Goal: Entertainment & Leisure: Consume media (video, audio)

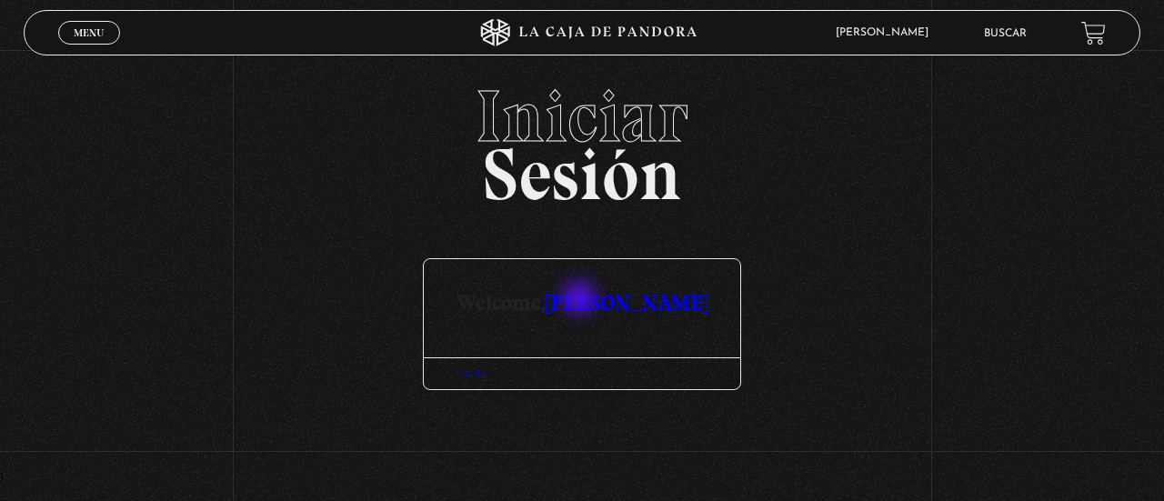
click at [581, 299] on link "[PERSON_NAME]" at bounding box center [626, 302] width 162 height 26
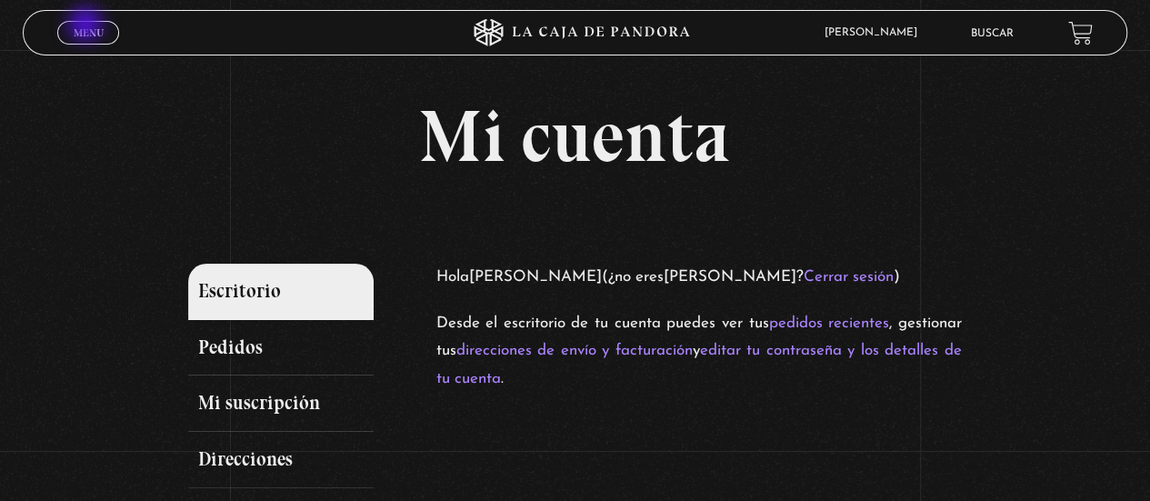
click at [87, 27] on span "Menu" at bounding box center [89, 32] width 30 height 11
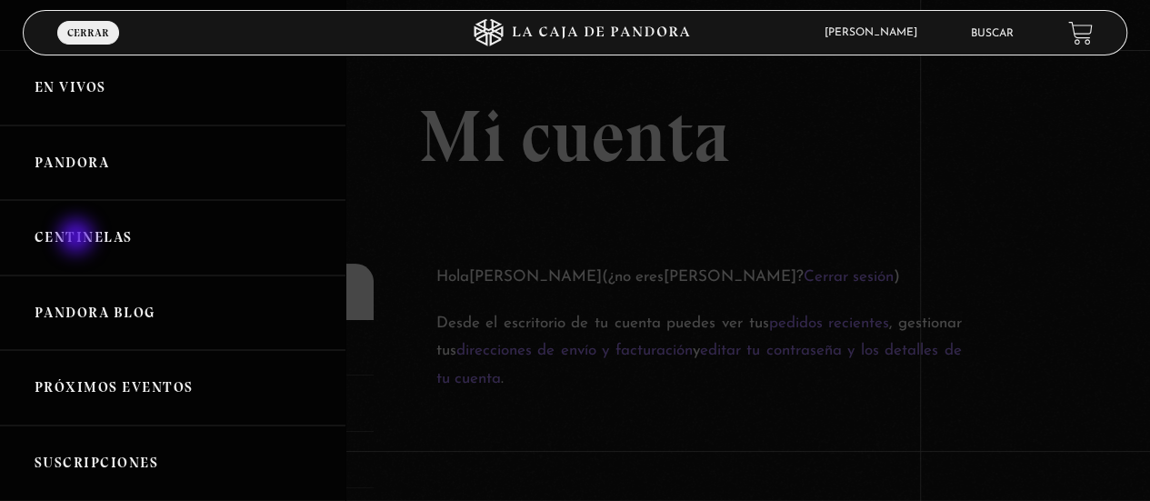
click at [78, 238] on link "Centinelas" at bounding box center [172, 237] width 345 height 75
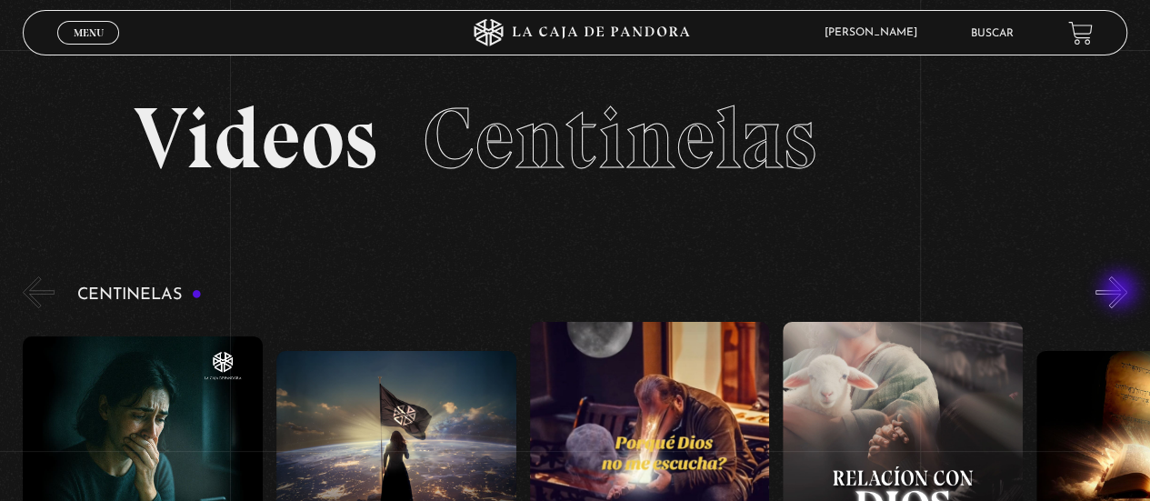
click at [1121, 292] on button "»" at bounding box center [1111, 292] width 32 height 32
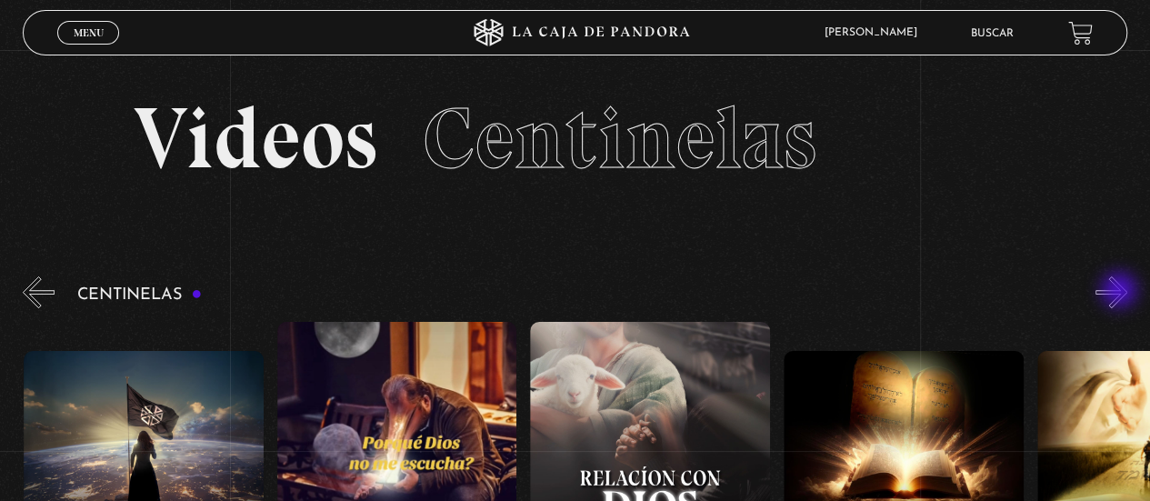
click at [1121, 292] on button "»" at bounding box center [1111, 292] width 32 height 32
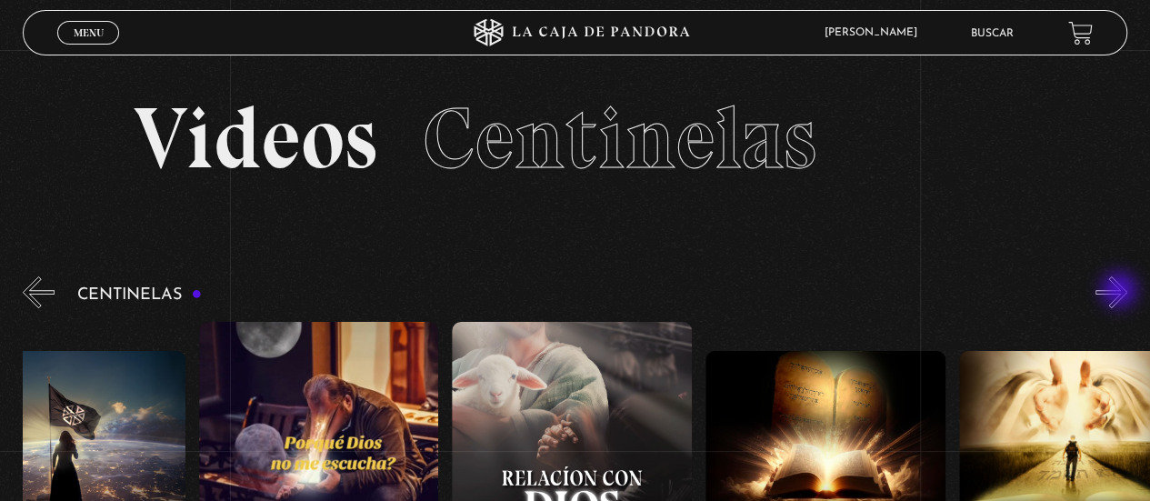
click at [1121, 292] on button "»" at bounding box center [1111, 292] width 32 height 32
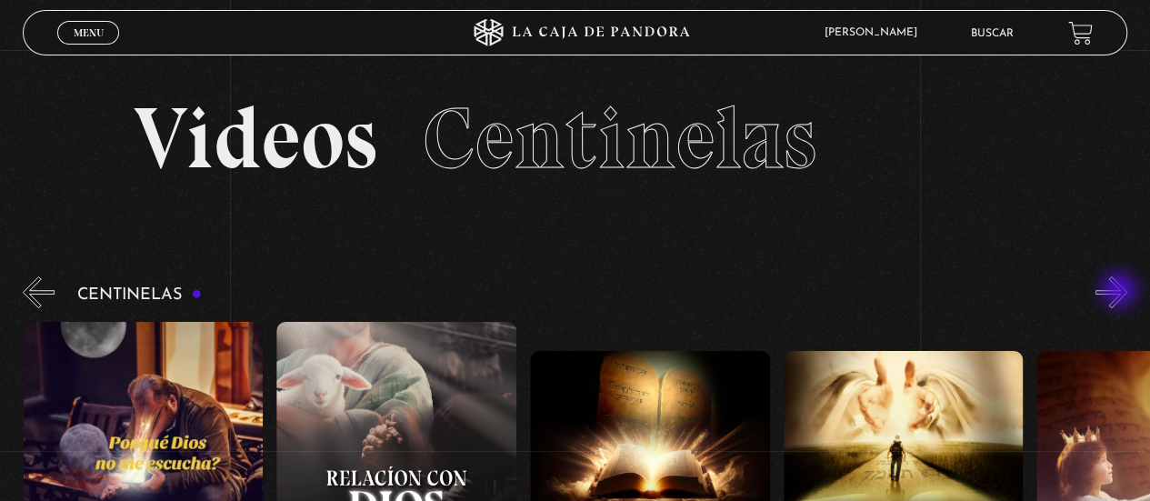
click at [1121, 292] on button "»" at bounding box center [1111, 292] width 32 height 32
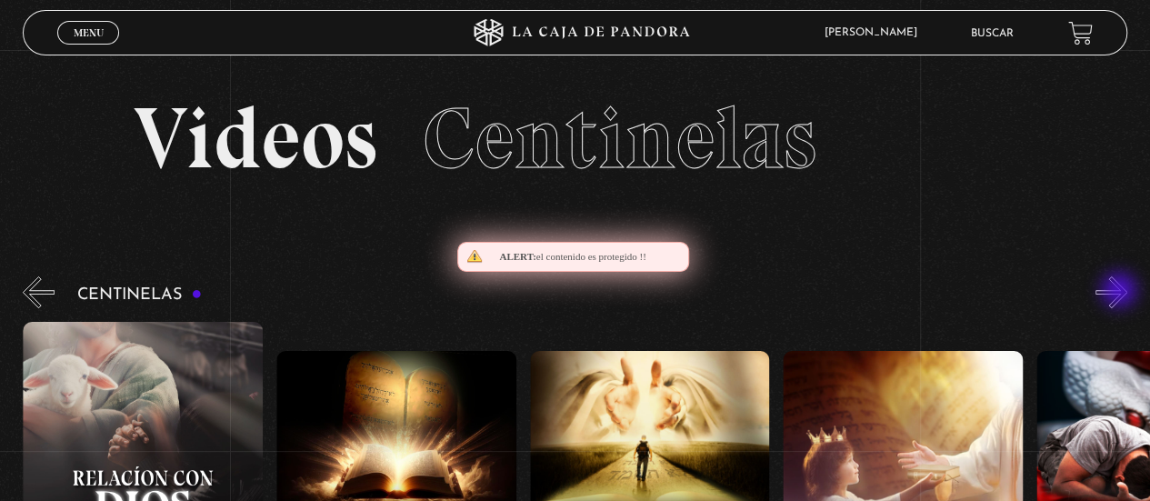
click at [1121, 292] on button "»" at bounding box center [1111, 292] width 32 height 32
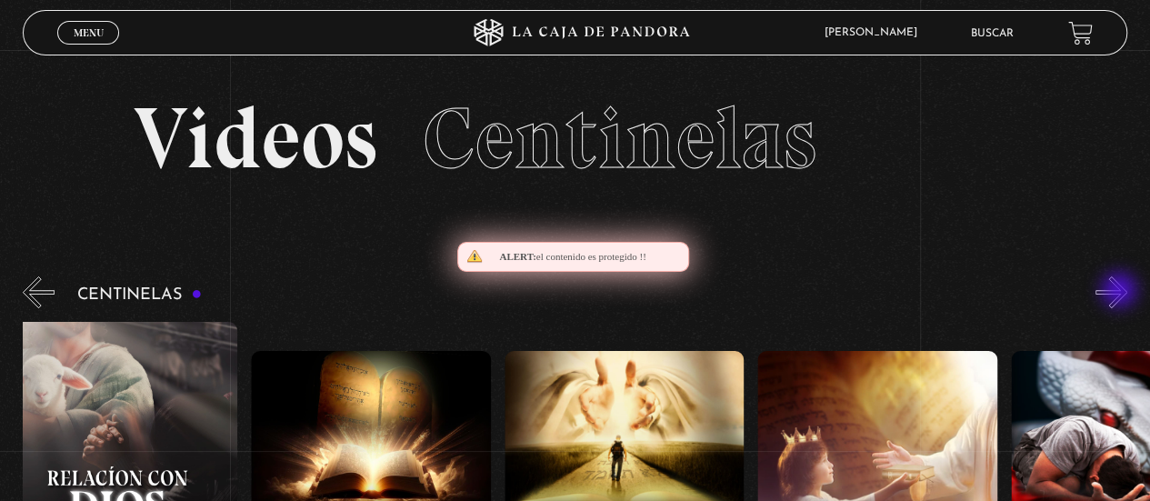
click at [1121, 292] on button "»" at bounding box center [1111, 292] width 32 height 32
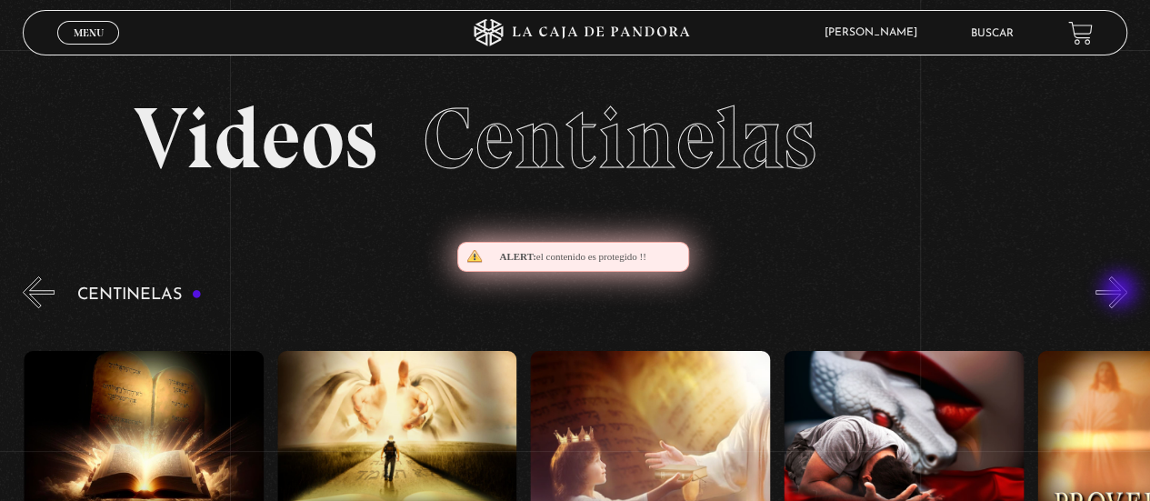
click at [1121, 292] on button "»" at bounding box center [1111, 292] width 32 height 32
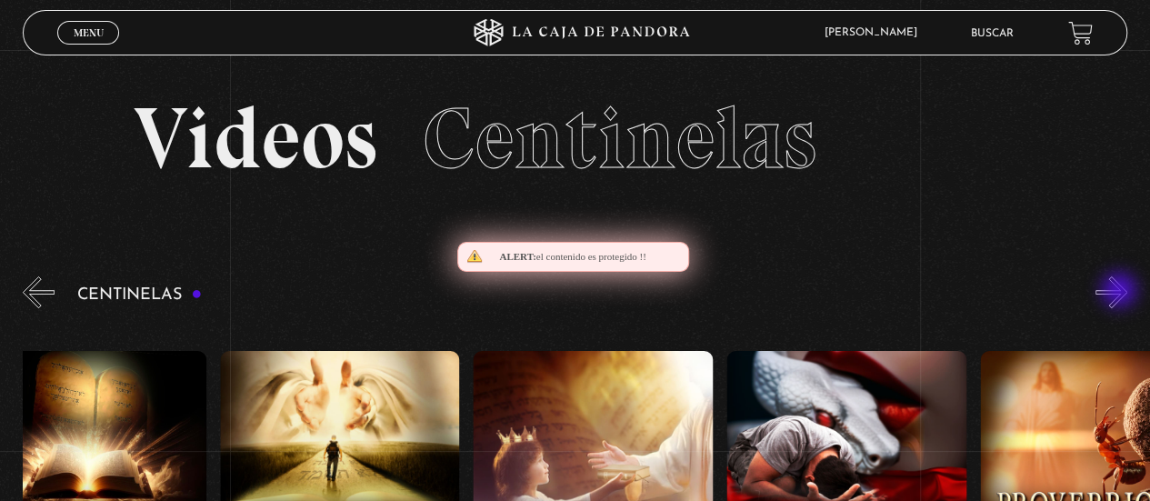
click at [1121, 292] on button "»" at bounding box center [1111, 292] width 32 height 32
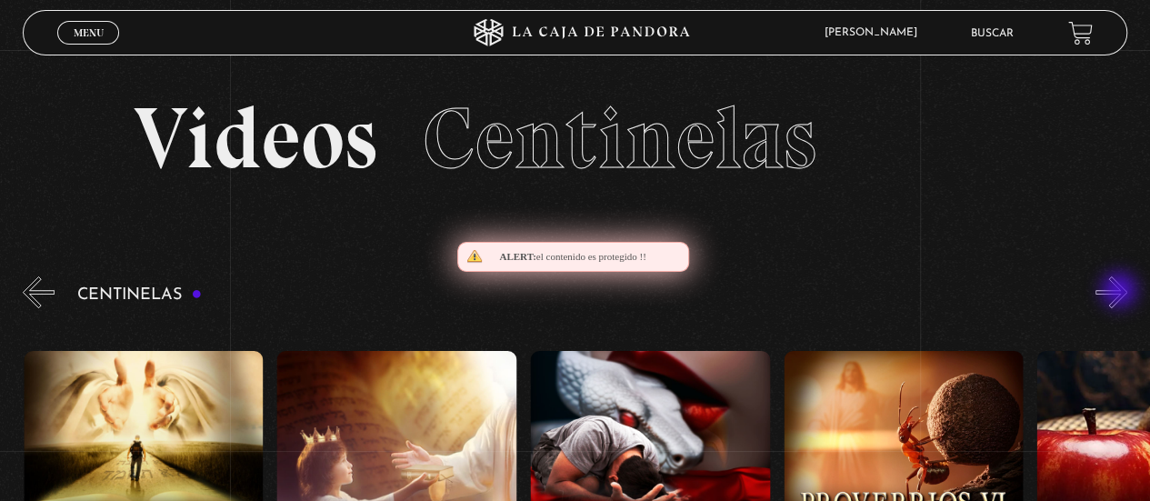
click at [1121, 292] on button "»" at bounding box center [1111, 292] width 32 height 32
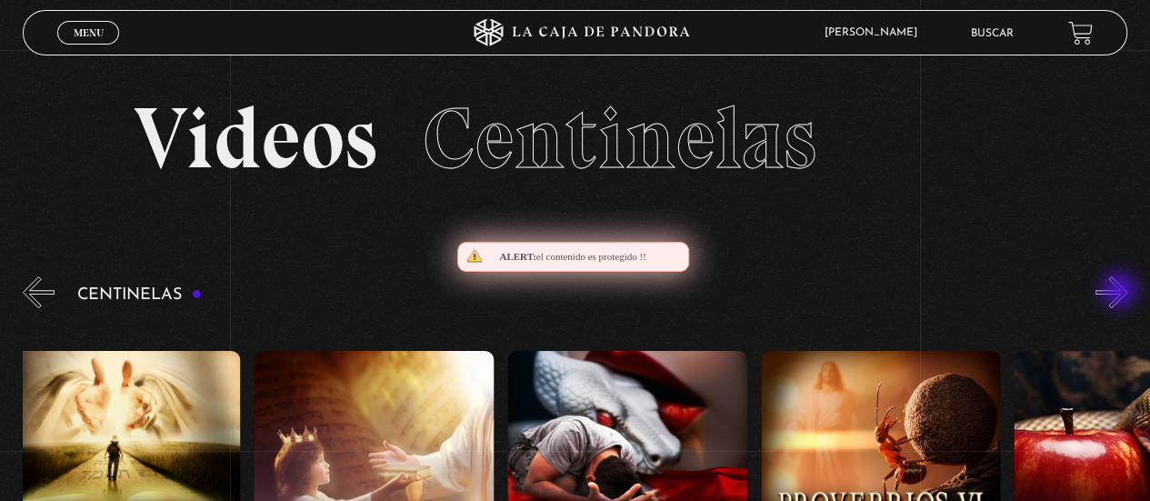
click at [1121, 292] on button "»" at bounding box center [1111, 292] width 32 height 32
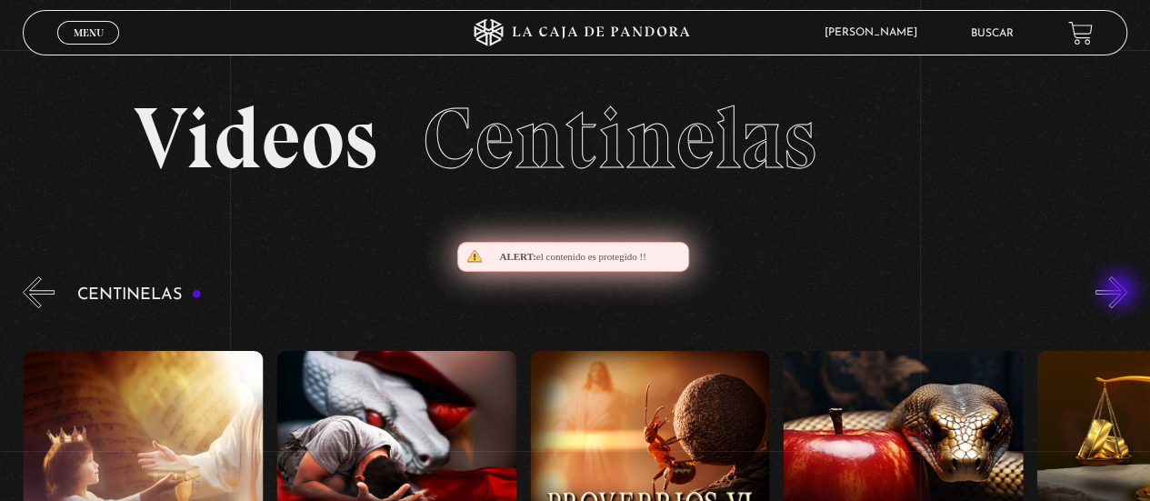
click at [1121, 292] on button "»" at bounding box center [1111, 292] width 32 height 32
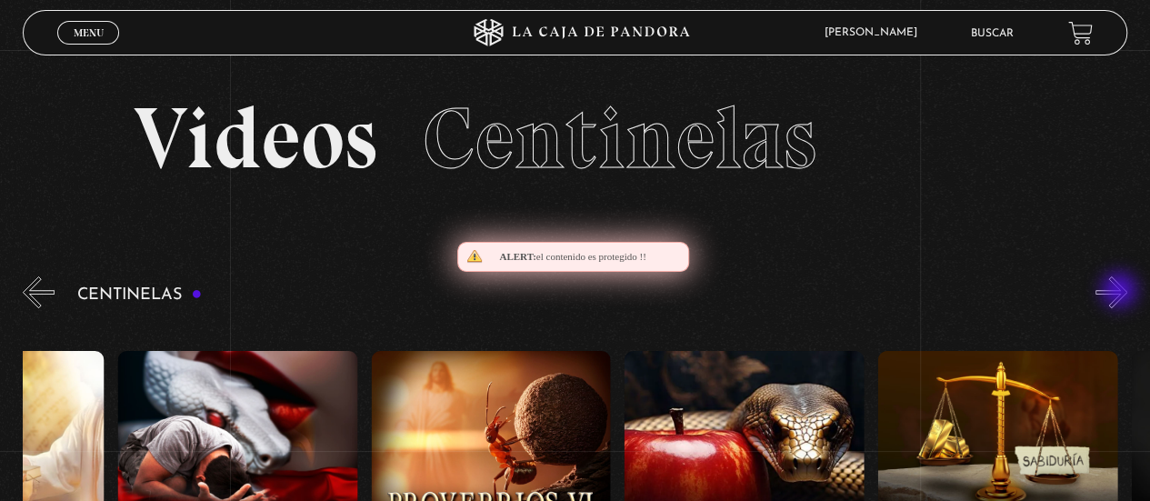
click at [1121, 292] on button "»" at bounding box center [1111, 292] width 32 height 32
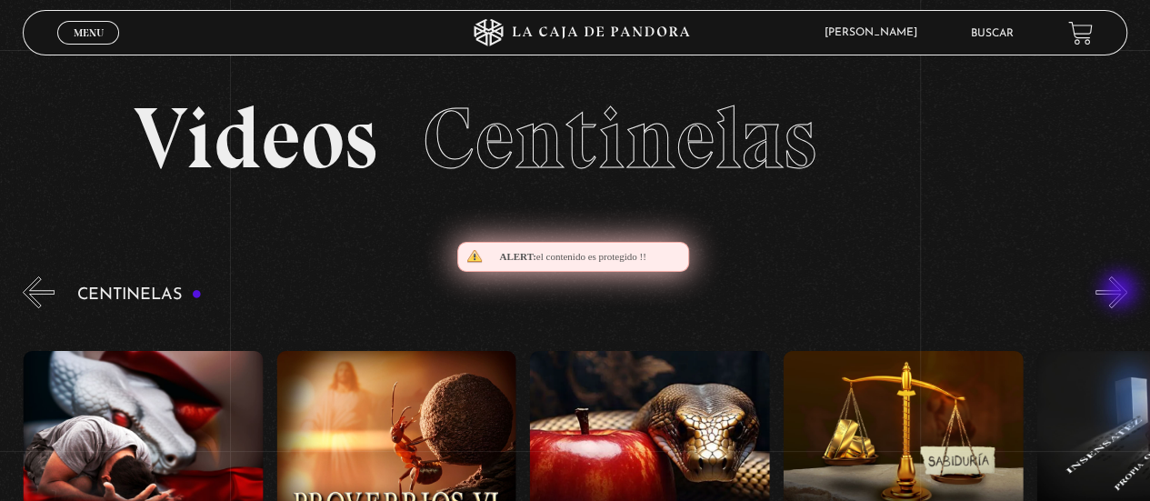
click at [1121, 292] on button "»" at bounding box center [1111, 292] width 32 height 32
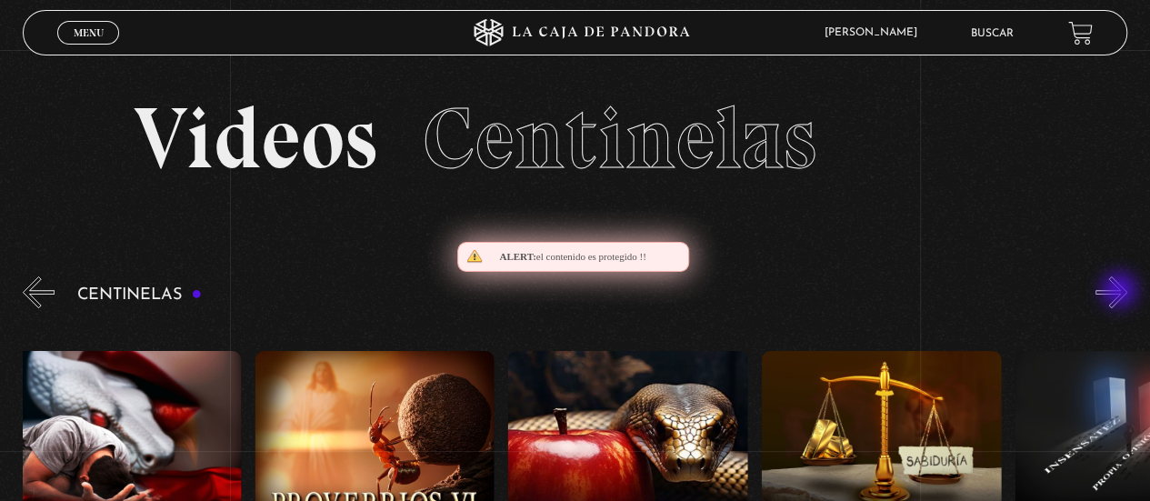
click at [1121, 292] on button "»" at bounding box center [1111, 292] width 32 height 32
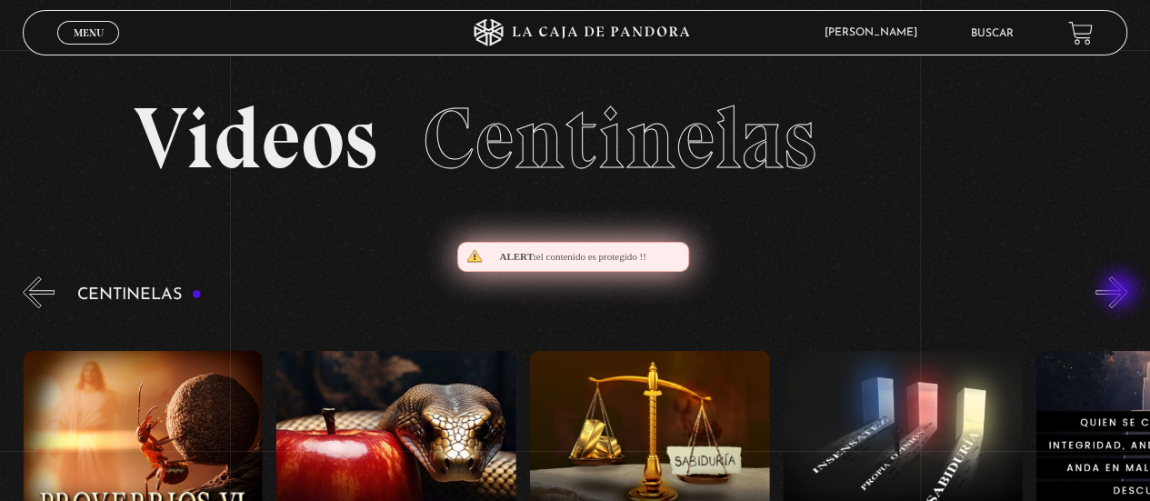
click at [1121, 292] on button "»" at bounding box center [1111, 292] width 32 height 32
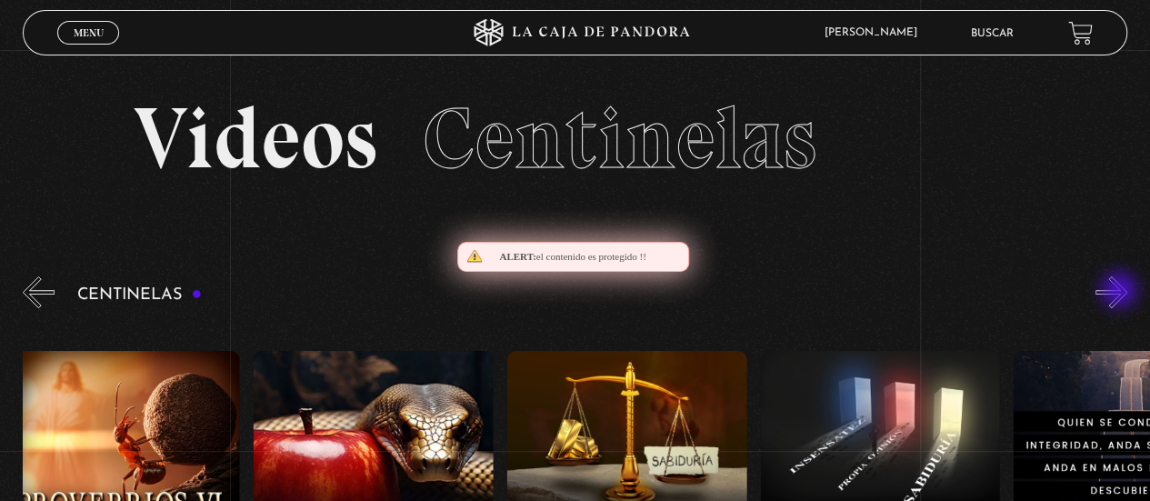
click at [1121, 292] on button "»" at bounding box center [1111, 292] width 32 height 32
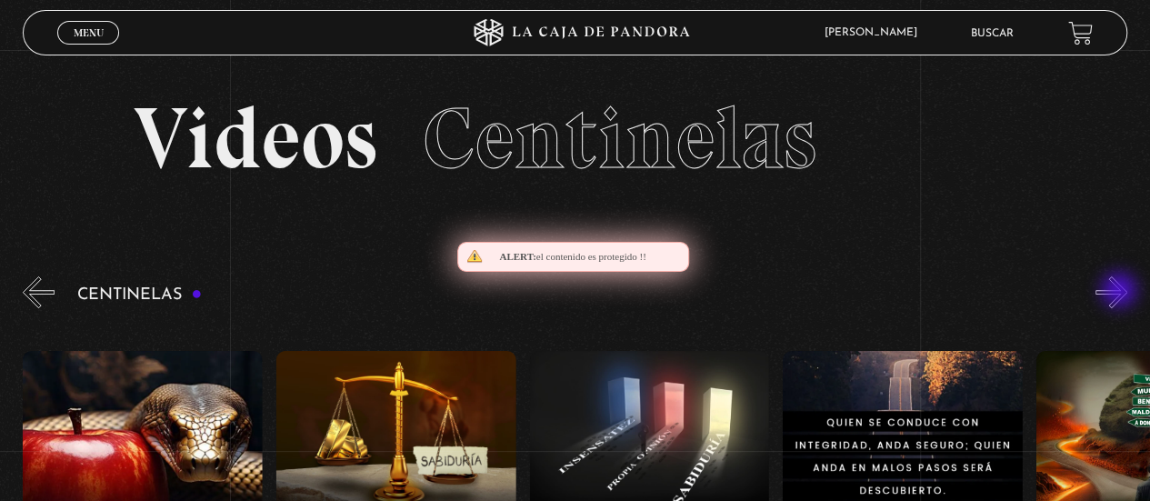
click at [1121, 292] on button "»" at bounding box center [1111, 292] width 32 height 32
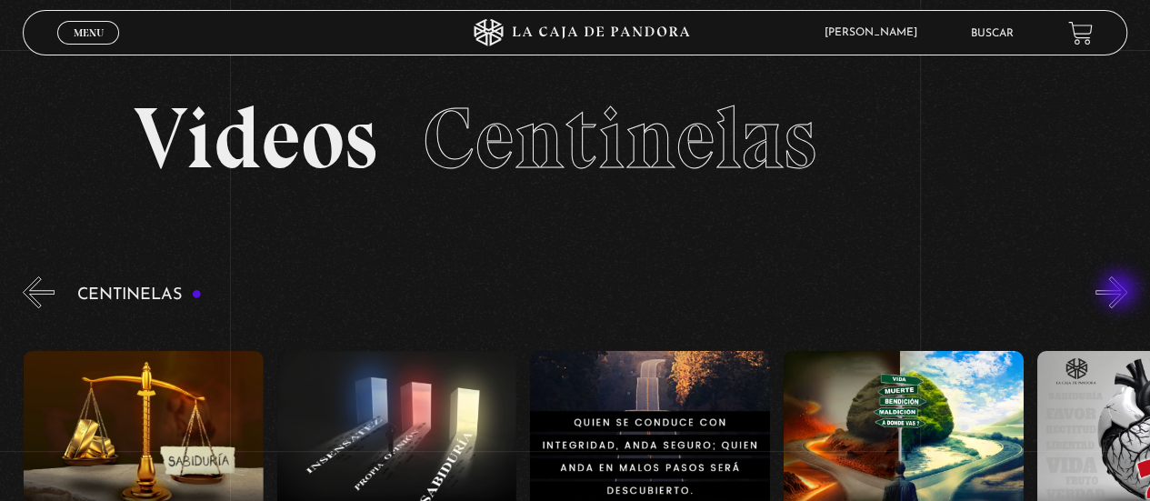
click at [1121, 292] on button "»" at bounding box center [1111, 292] width 32 height 32
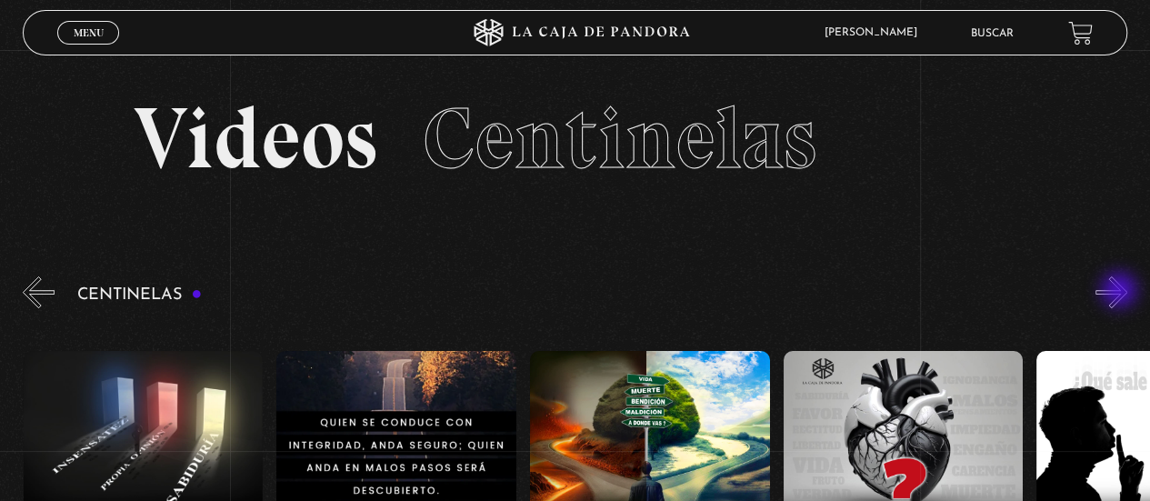
click at [1121, 292] on button "»" at bounding box center [1111, 292] width 32 height 32
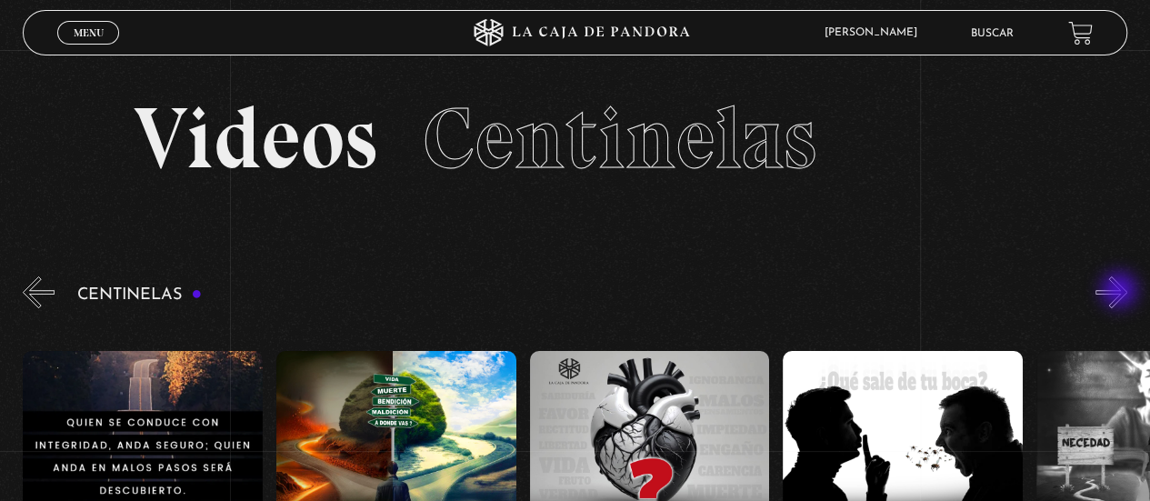
click at [1121, 292] on button "»" at bounding box center [1111, 292] width 32 height 32
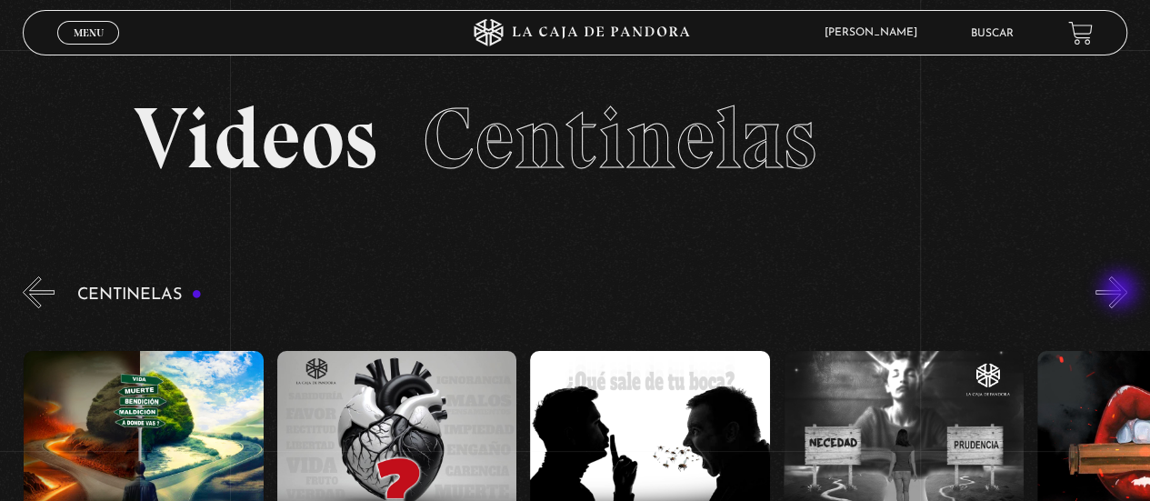
click at [1121, 292] on button "»" at bounding box center [1111, 292] width 32 height 32
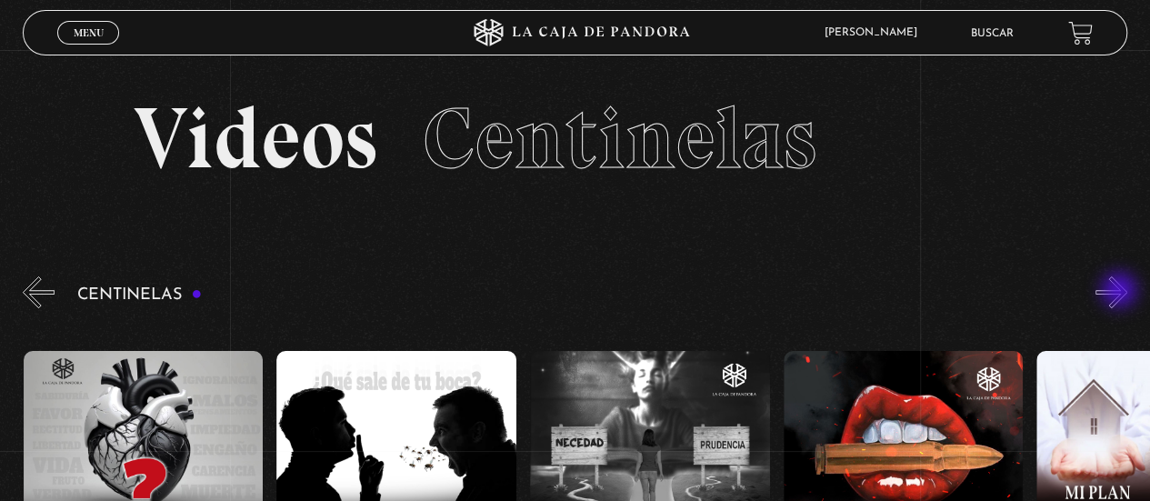
click at [1121, 292] on button "»" at bounding box center [1111, 292] width 32 height 32
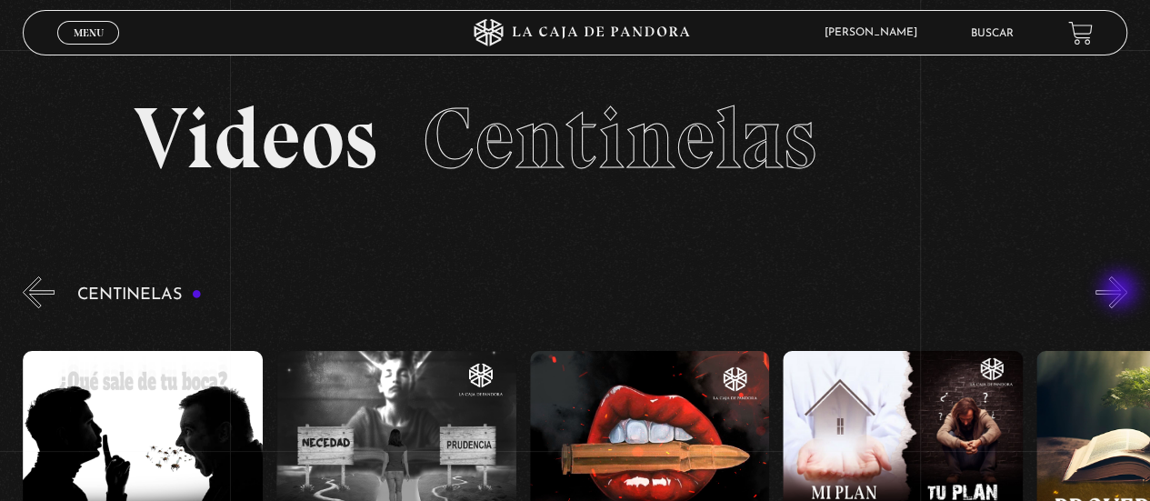
click at [1121, 292] on button "»" at bounding box center [1111, 292] width 32 height 32
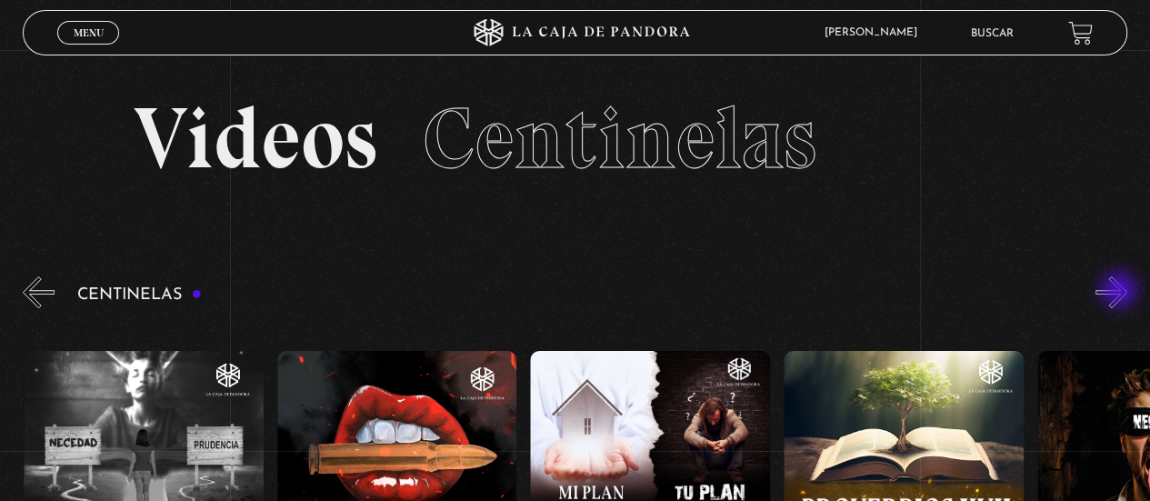
click at [1121, 292] on button "»" at bounding box center [1111, 292] width 32 height 32
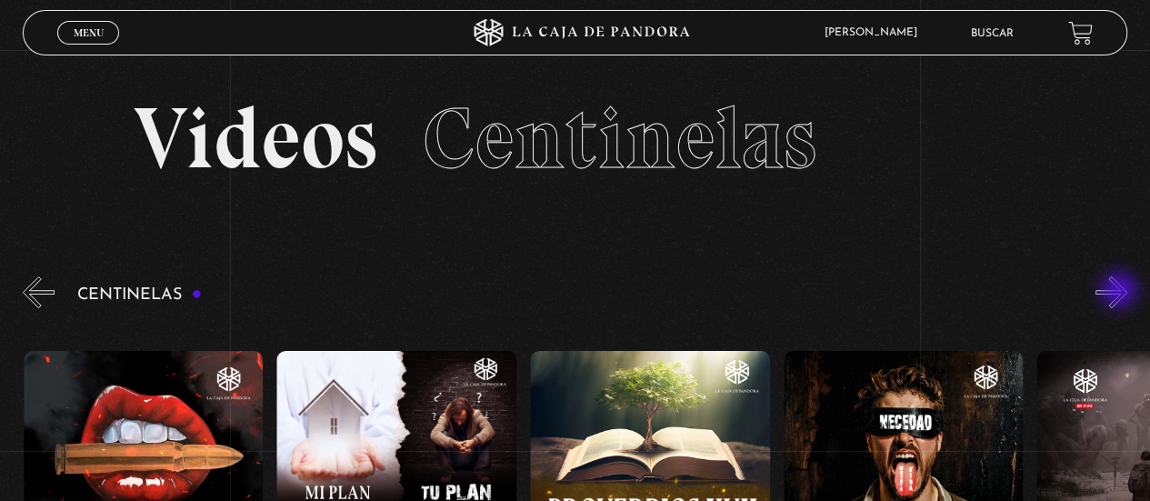
click at [1121, 292] on button "»" at bounding box center [1111, 292] width 32 height 32
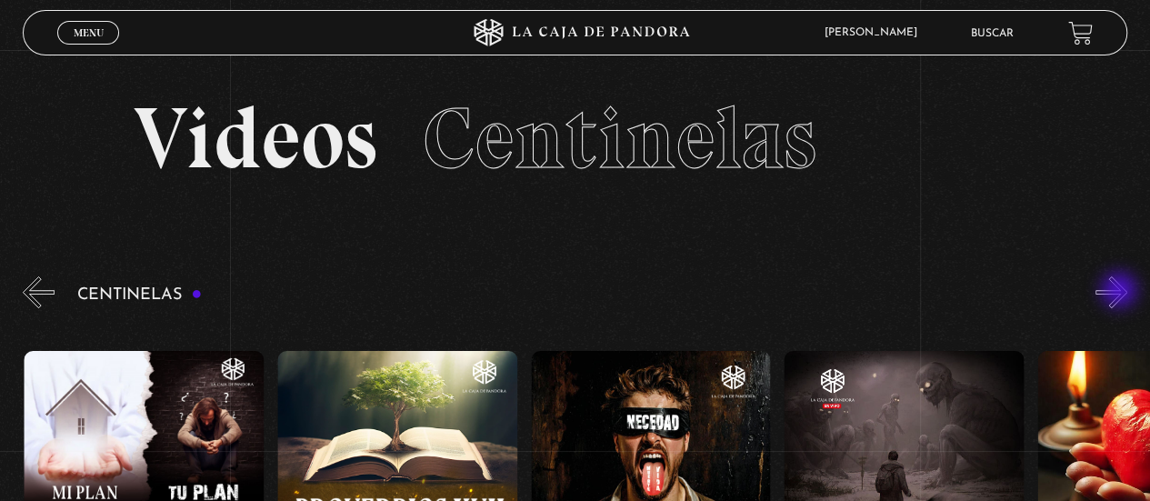
click at [1121, 292] on button "»" at bounding box center [1111, 292] width 32 height 32
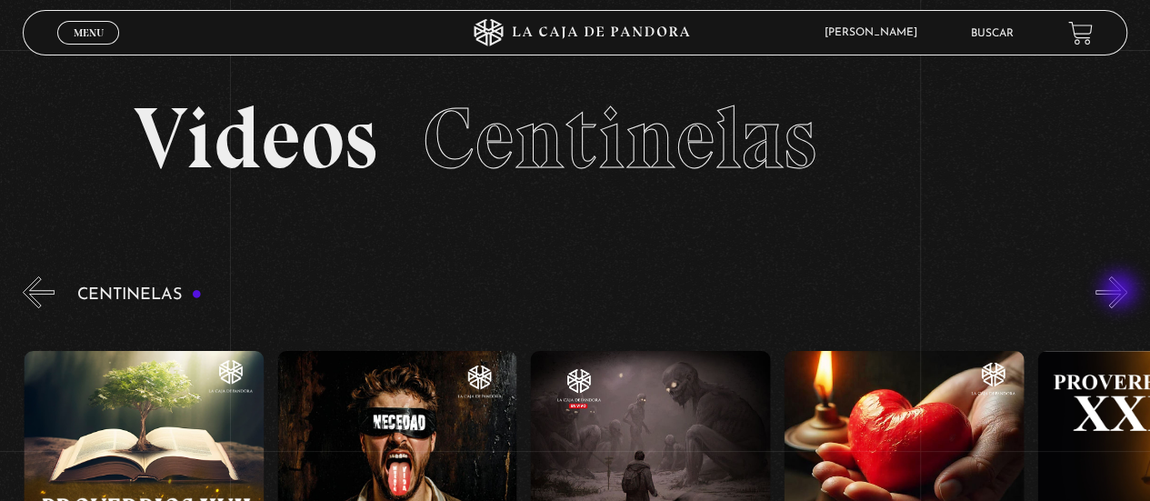
click at [1121, 292] on button "»" at bounding box center [1111, 292] width 32 height 32
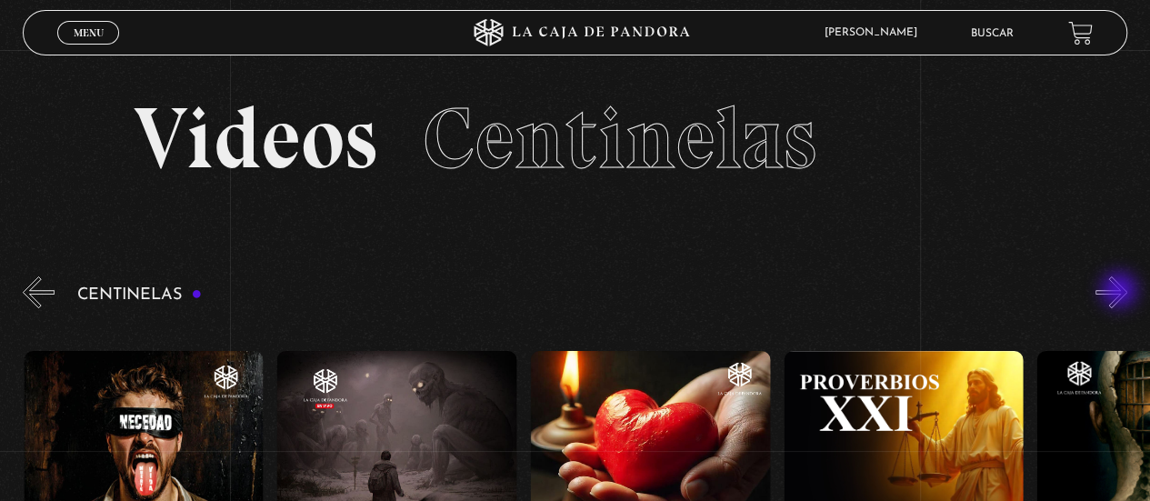
click at [1121, 292] on button "»" at bounding box center [1111, 292] width 32 height 32
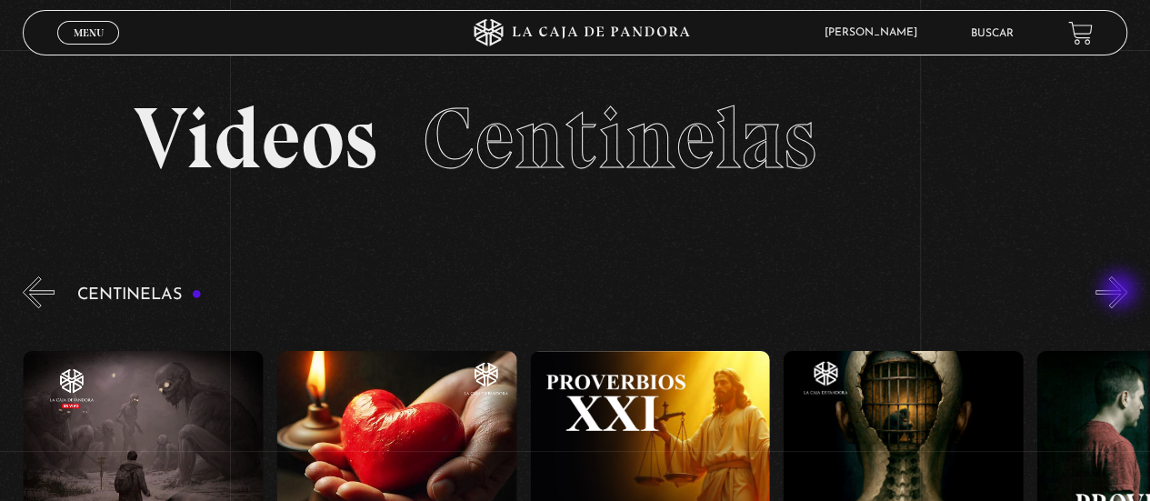
scroll to position [0, 5320]
click at [1121, 292] on button "»" at bounding box center [1111, 292] width 32 height 32
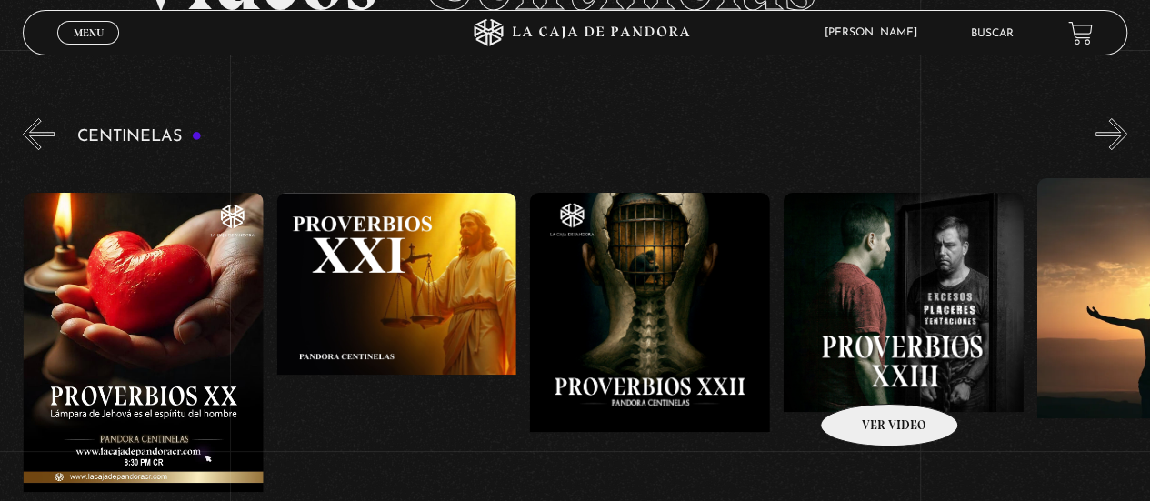
scroll to position [159, 0]
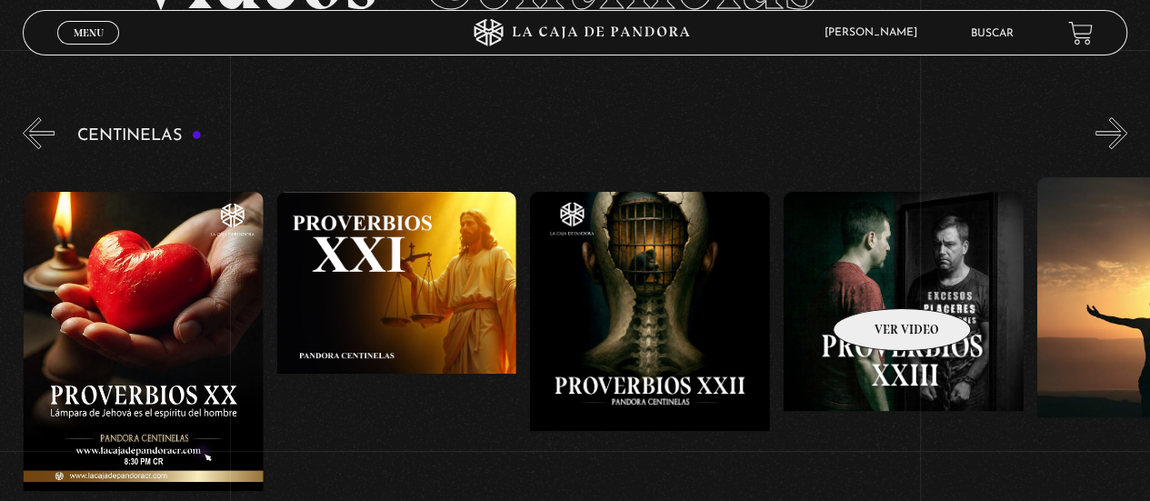
click at [878, 281] on figure at bounding box center [904, 355] width 240 height 327
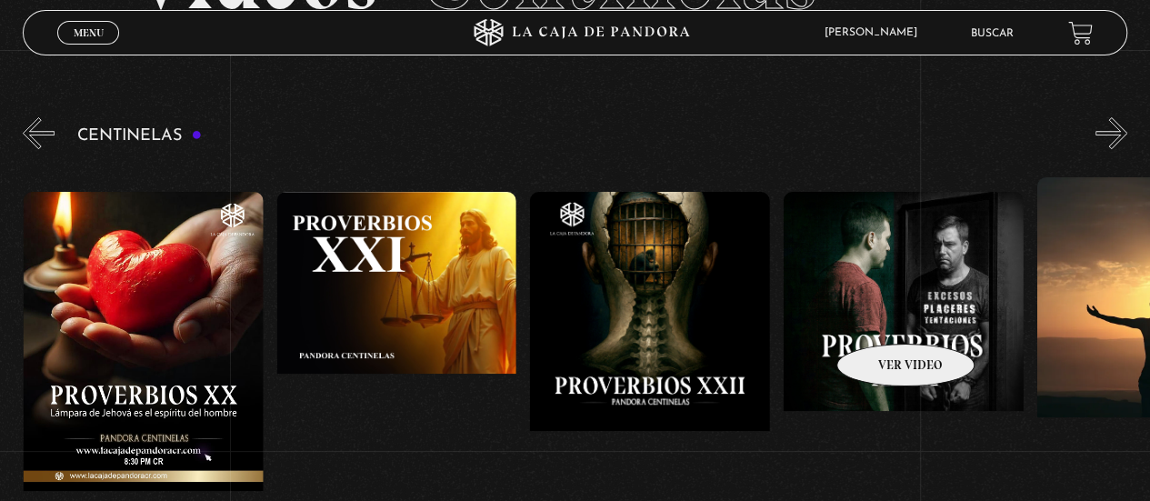
click at [882, 316] on figure at bounding box center [904, 355] width 240 height 327
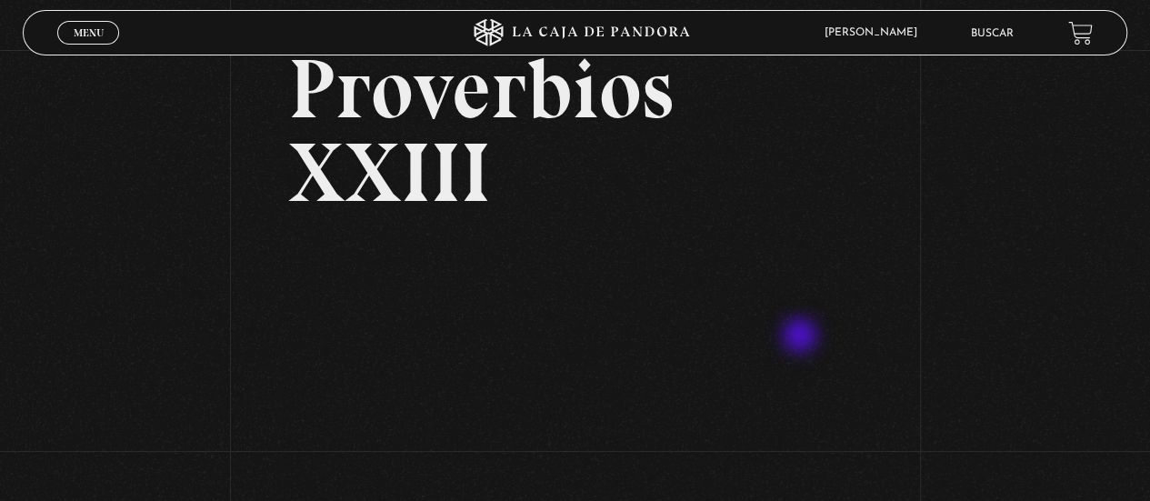
scroll to position [227, 0]
